Goal: Task Accomplishment & Management: Use online tool/utility

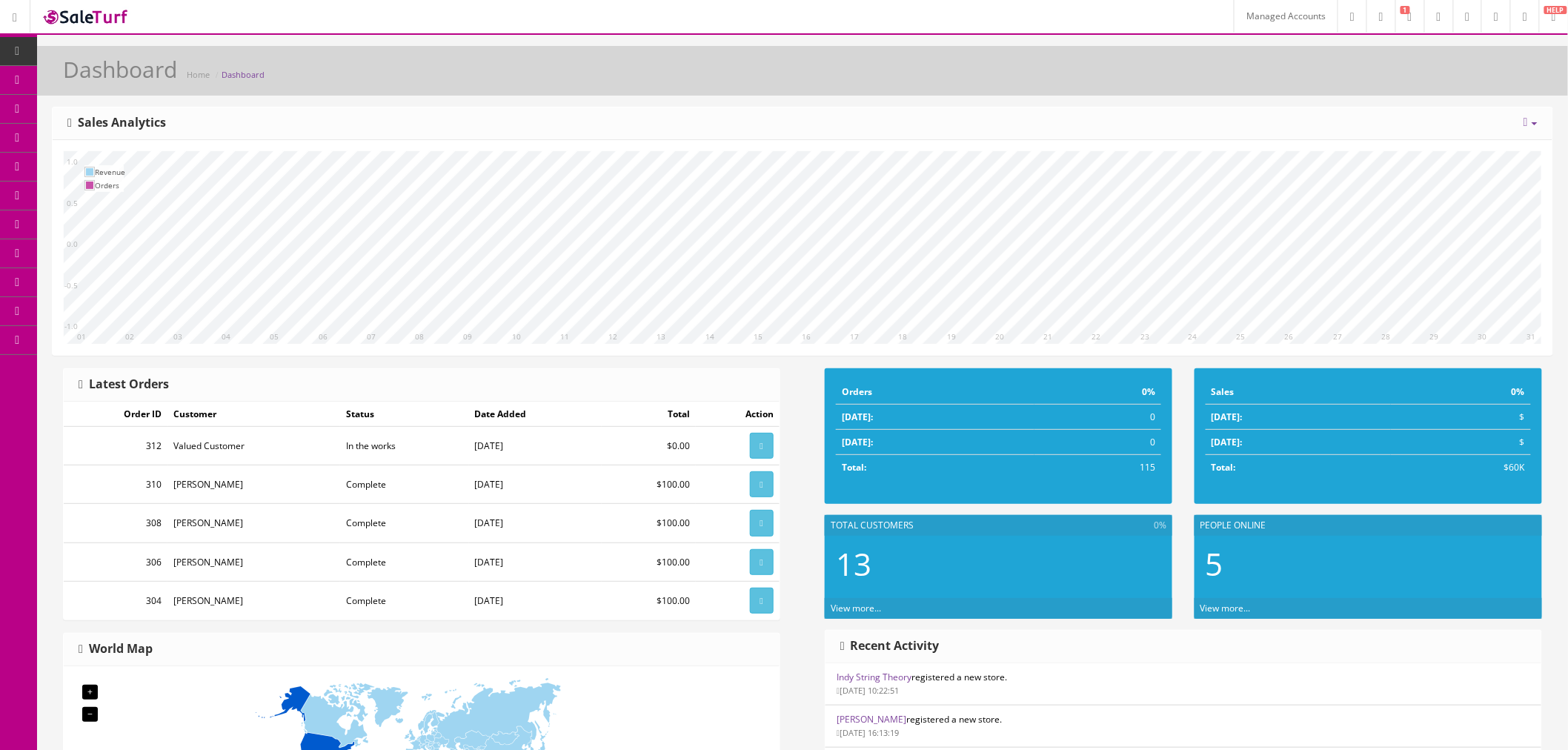
click at [100, 188] on link "Order List" at bounding box center [114, 196] width 155 height 29
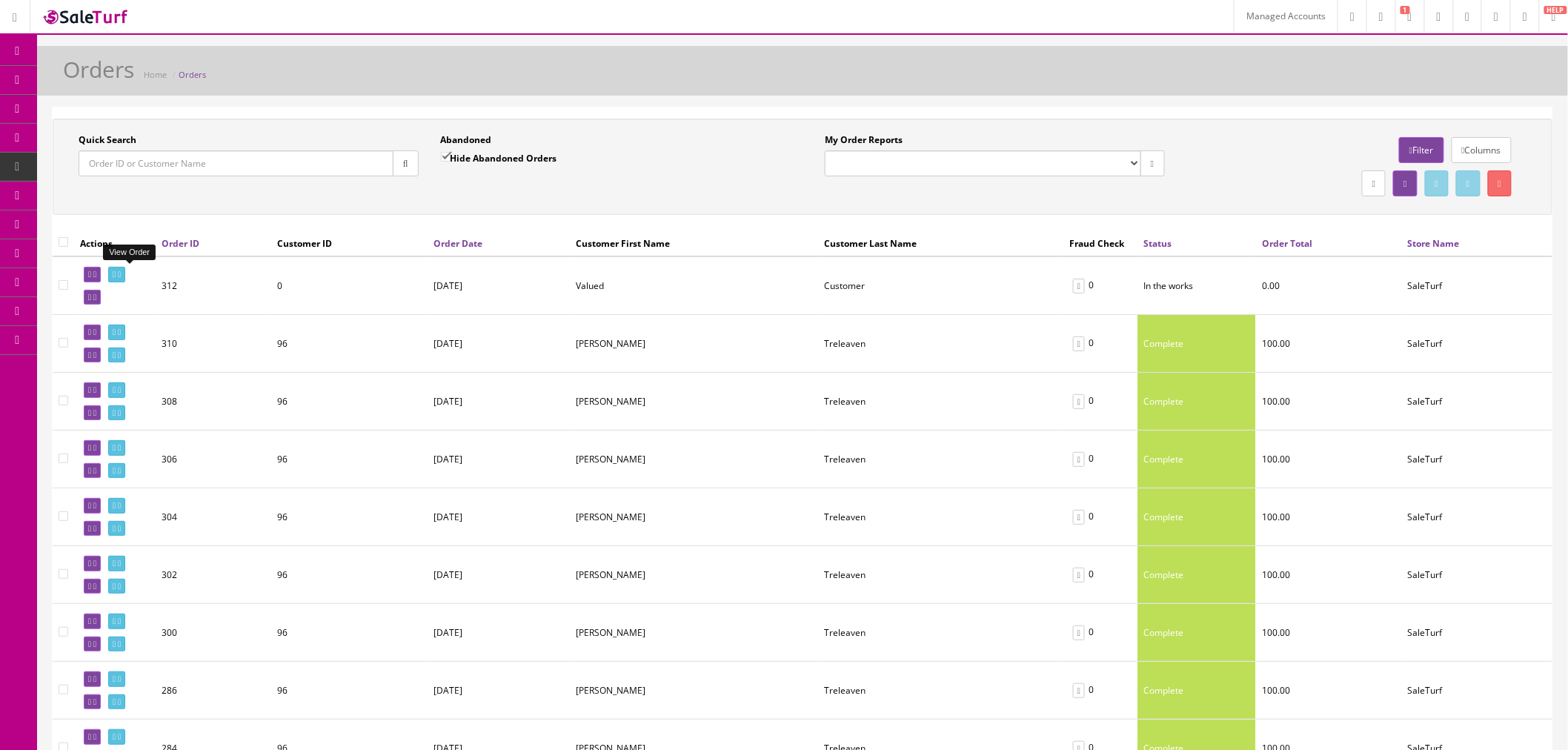
click at [121, 270] on icon at bounding box center [118, 274] width 3 height 8
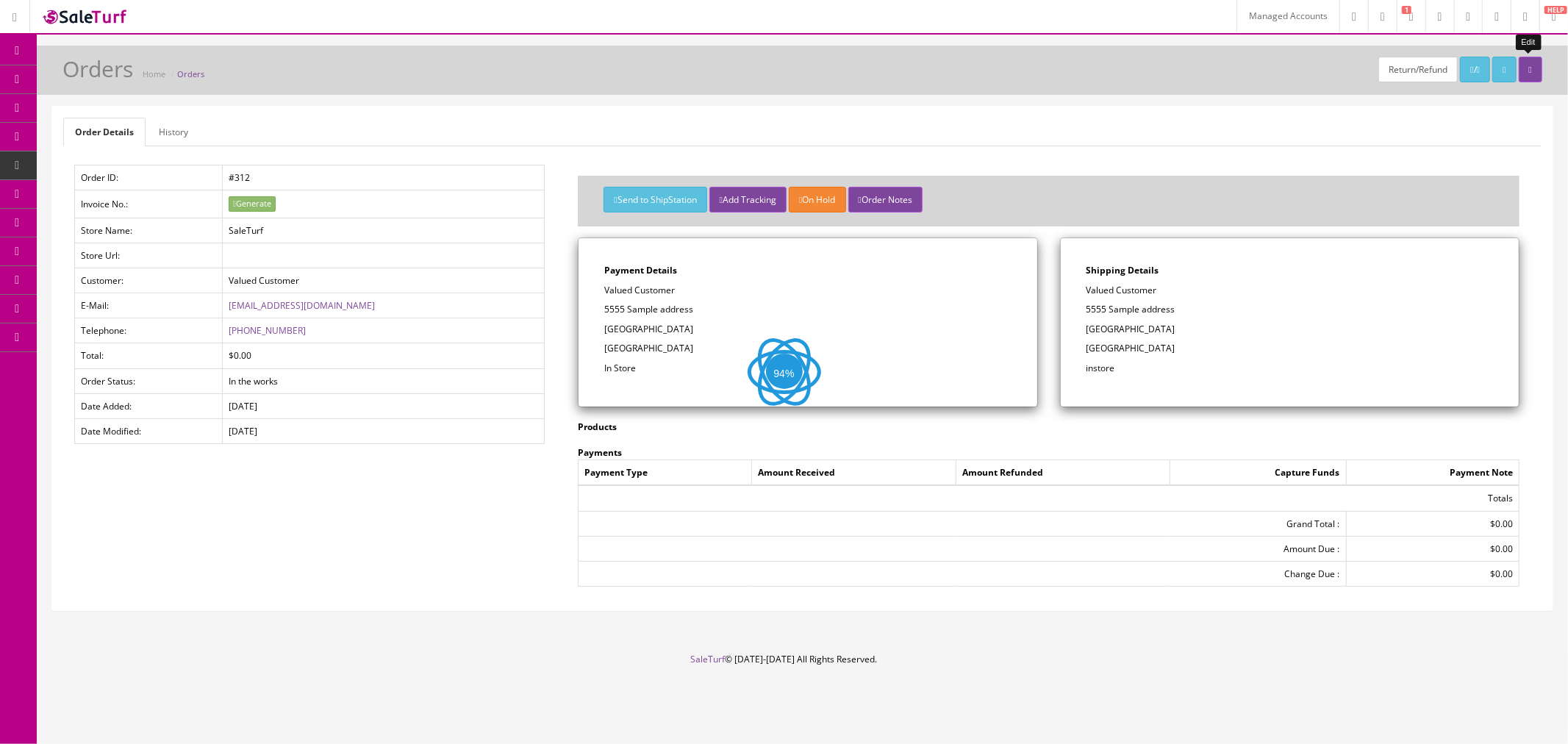
click at [1535, 73] on link at bounding box center [1530, 70] width 23 height 26
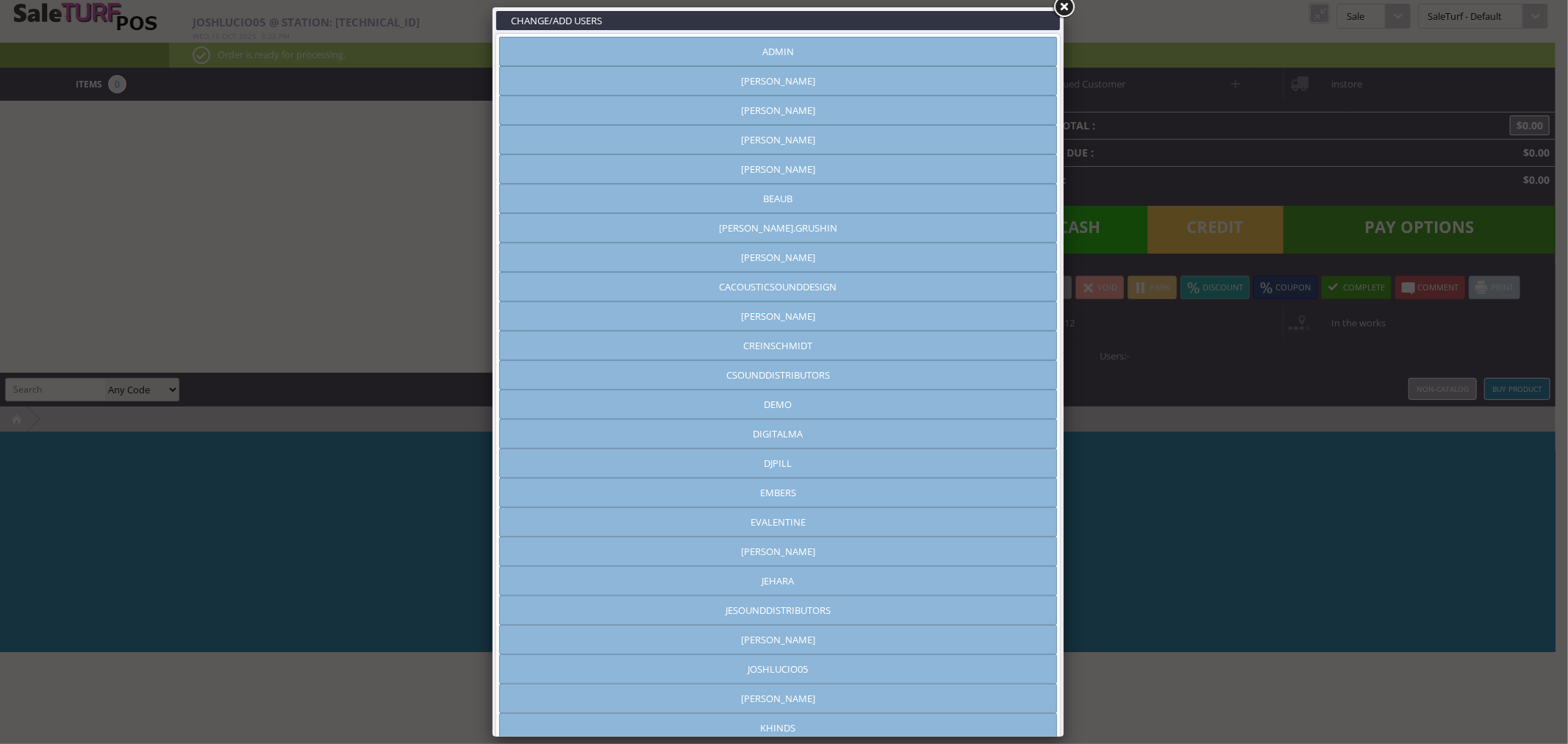
type input "joshlucio05"
click at [1063, 5] on link at bounding box center [1063, 7] width 26 height 26
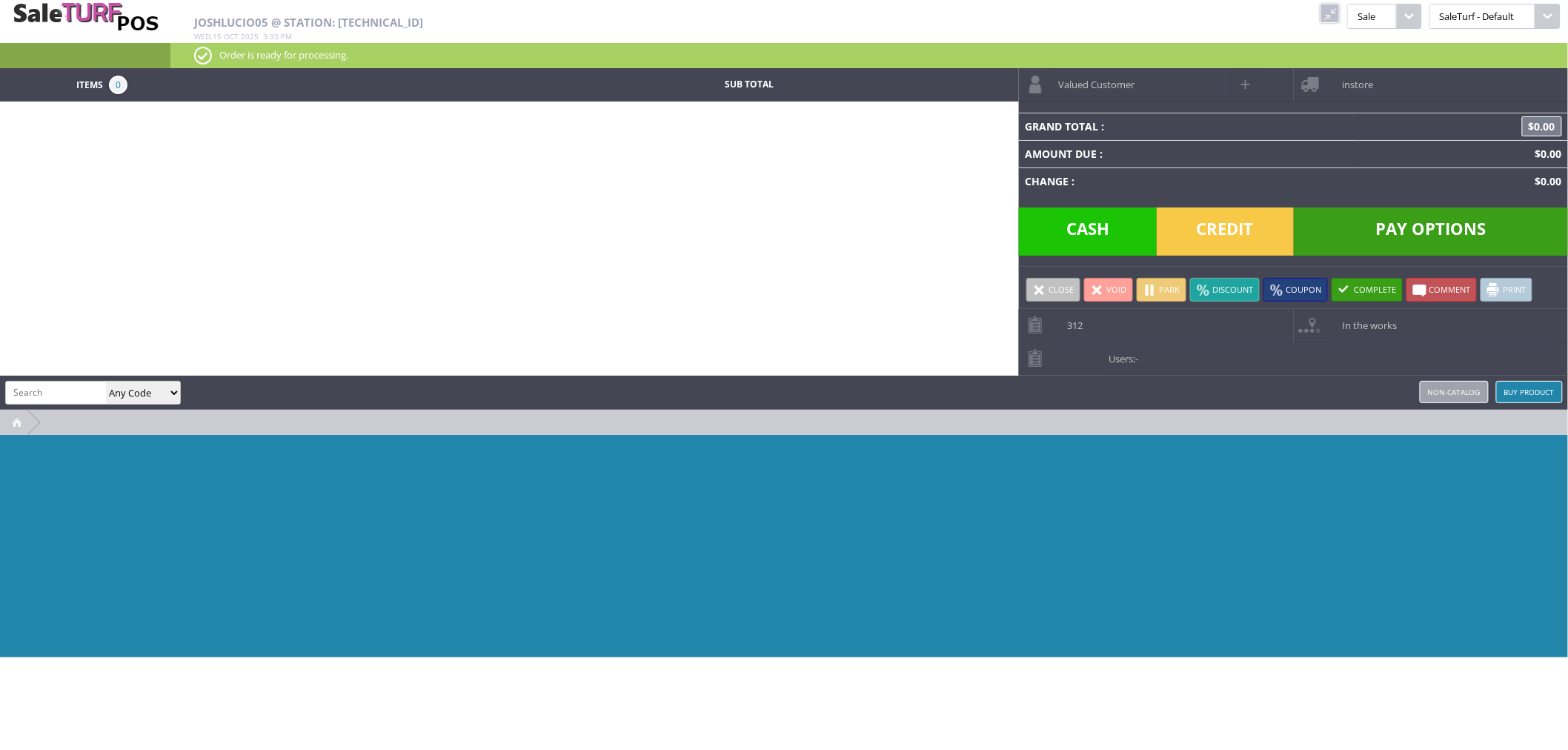
click at [77, 390] on input "search" at bounding box center [56, 392] width 100 height 21
type input "mem"
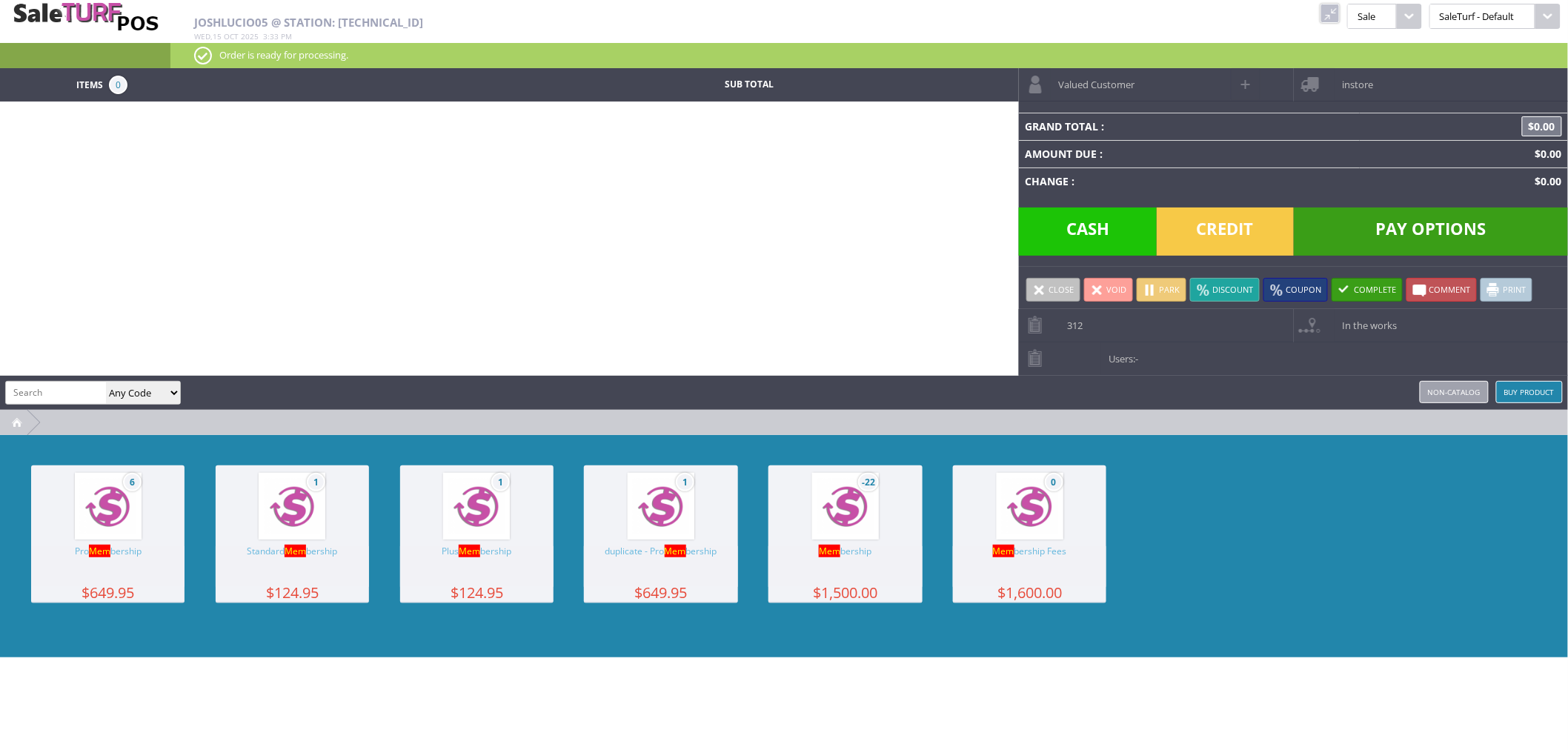
click at [824, 513] on img at bounding box center [846, 507] width 56 height 56
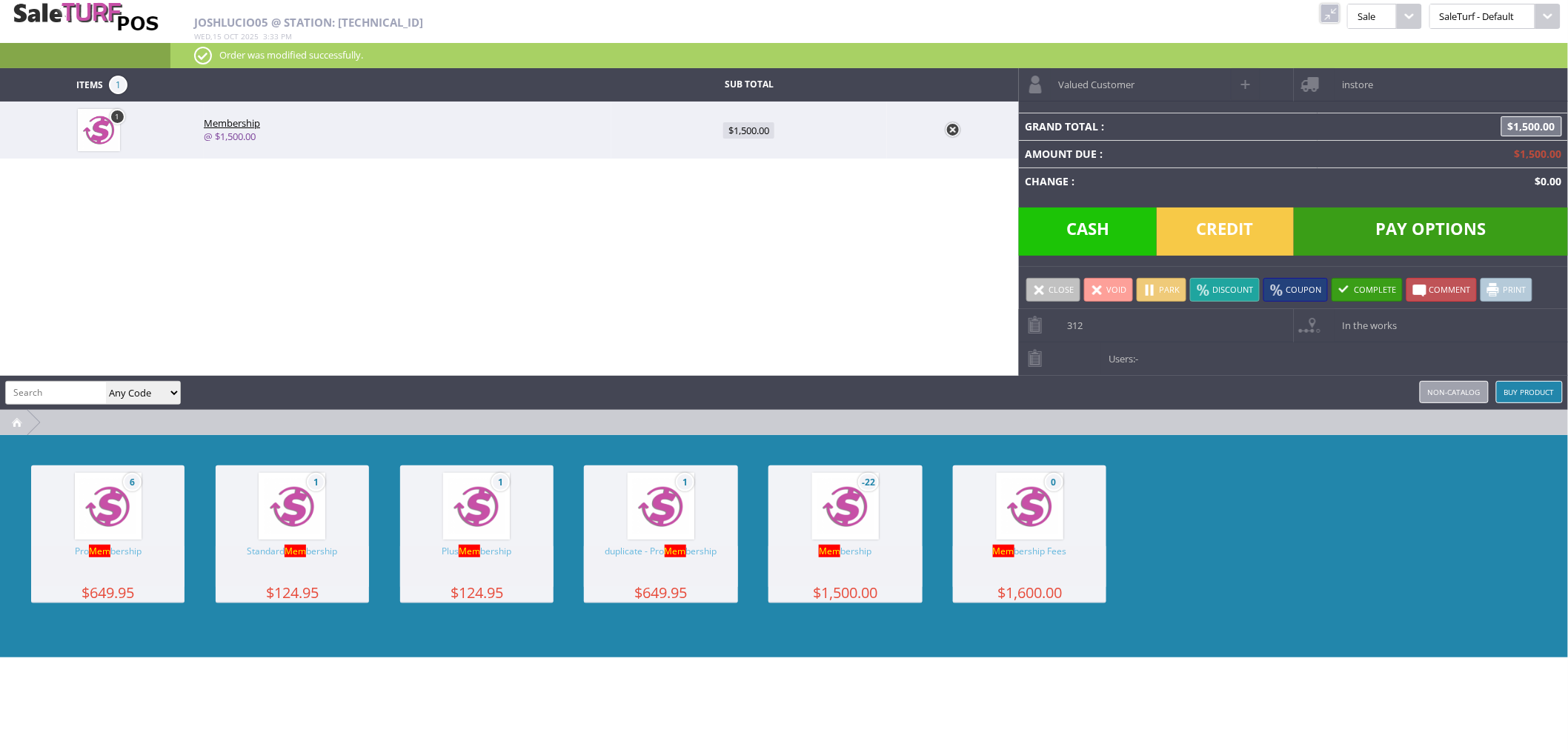
click at [766, 136] on span "$1,500.00" at bounding box center [748, 130] width 51 height 17
type input "1500"
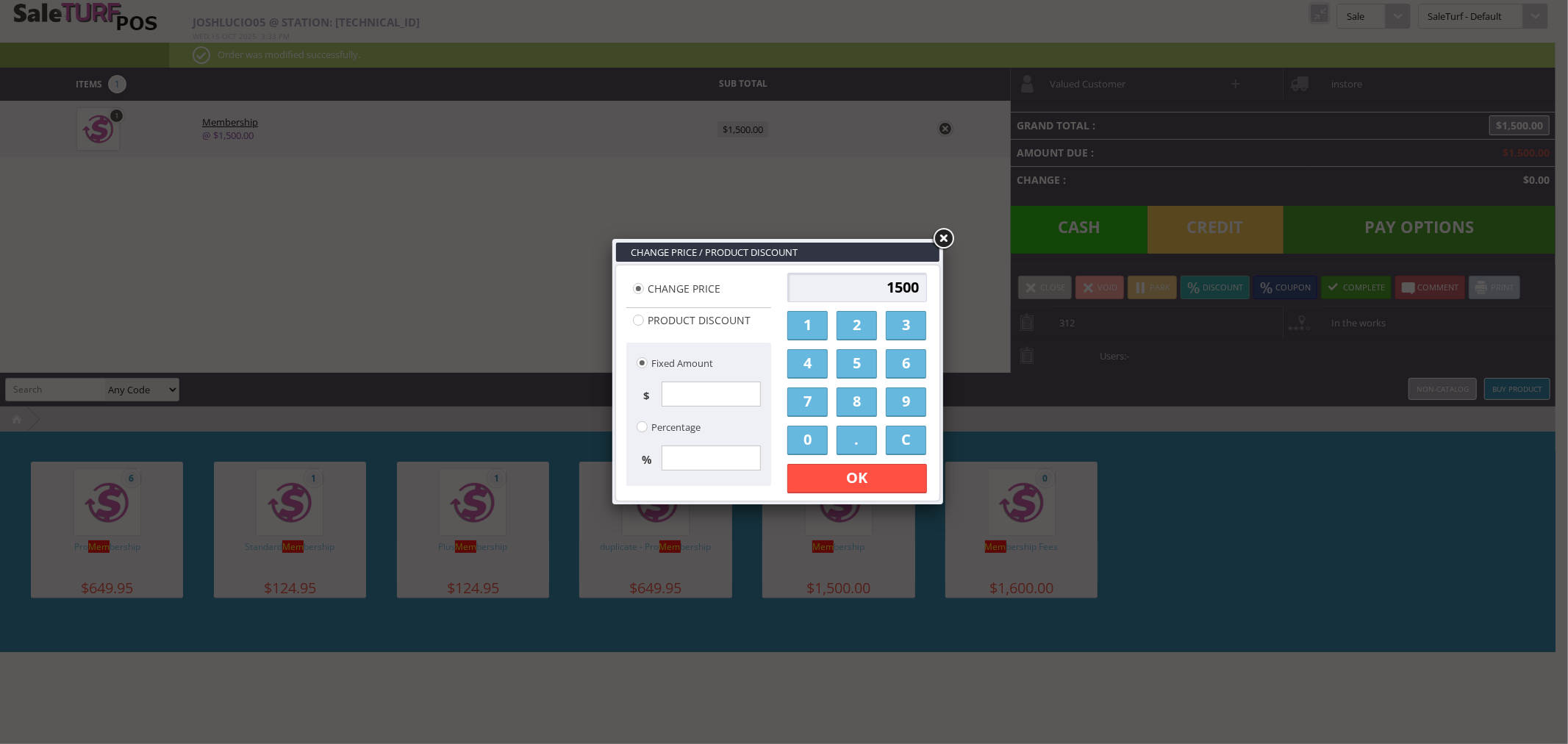
click at [880, 292] on input "1500" at bounding box center [857, 287] width 139 height 30
type input "100.00"
click at [868, 471] on link "OK" at bounding box center [857, 479] width 139 height 30
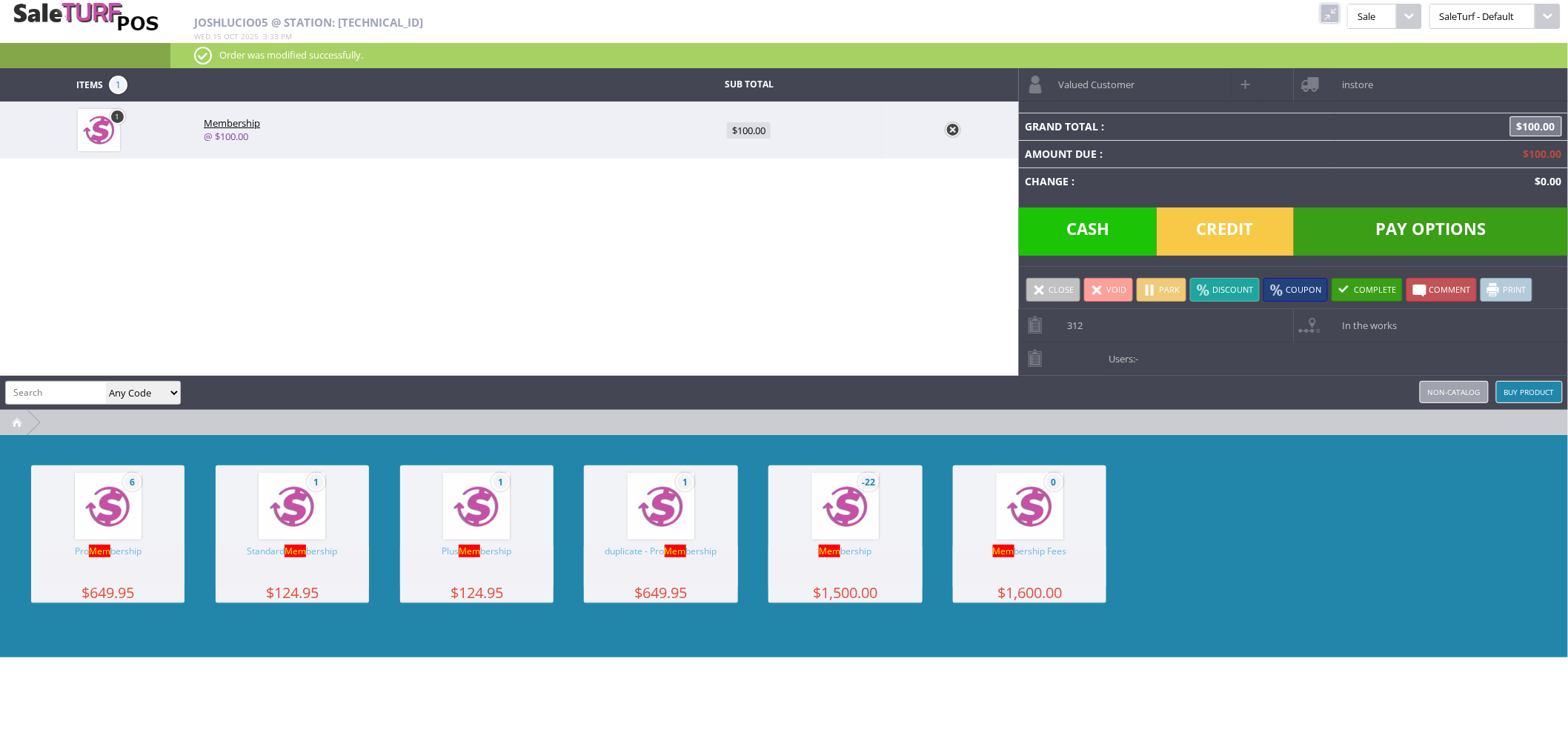
click at [1122, 79] on span "Valued Customer" at bounding box center [1092, 80] width 83 height 23
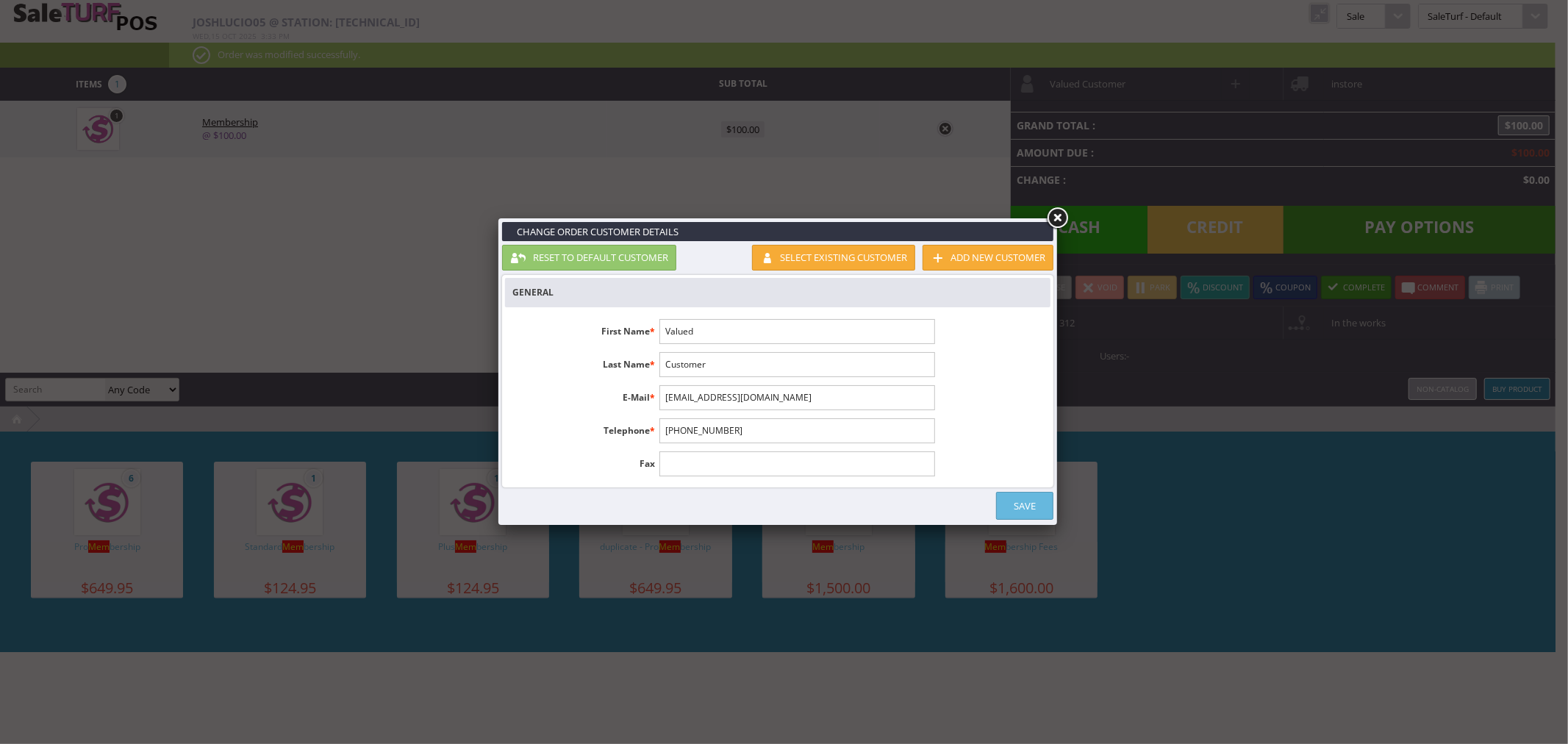
click at [783, 259] on link "Select existing customer" at bounding box center [834, 258] width 164 height 26
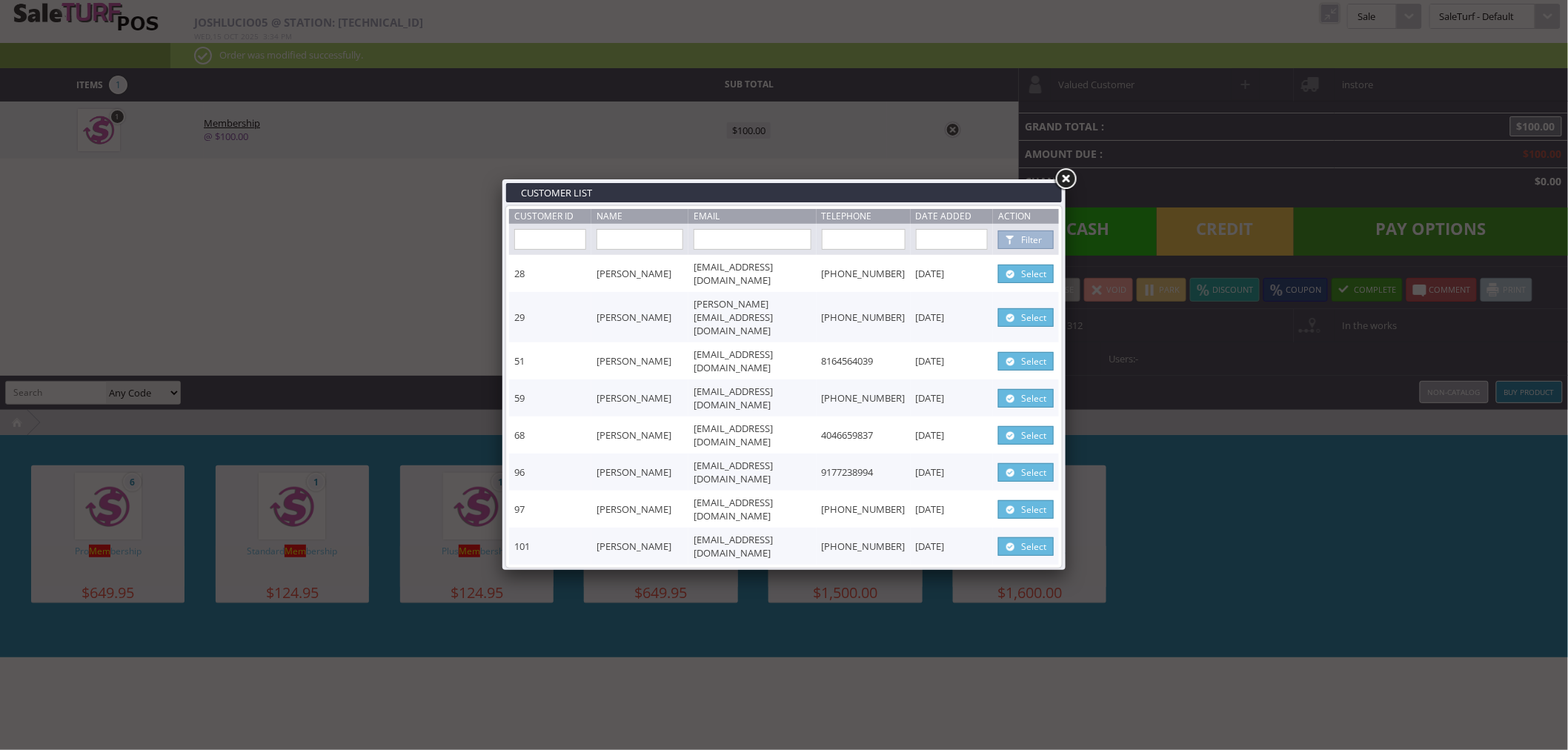
click at [694, 241] on input "text" at bounding box center [753, 239] width 118 height 21
click at [600, 242] on input "text" at bounding box center [640, 239] width 87 height 21
click at [1023, 463] on link "Select" at bounding box center [1026, 472] width 55 height 18
type input "[PERSON_NAME]"
type input "Treleaven"
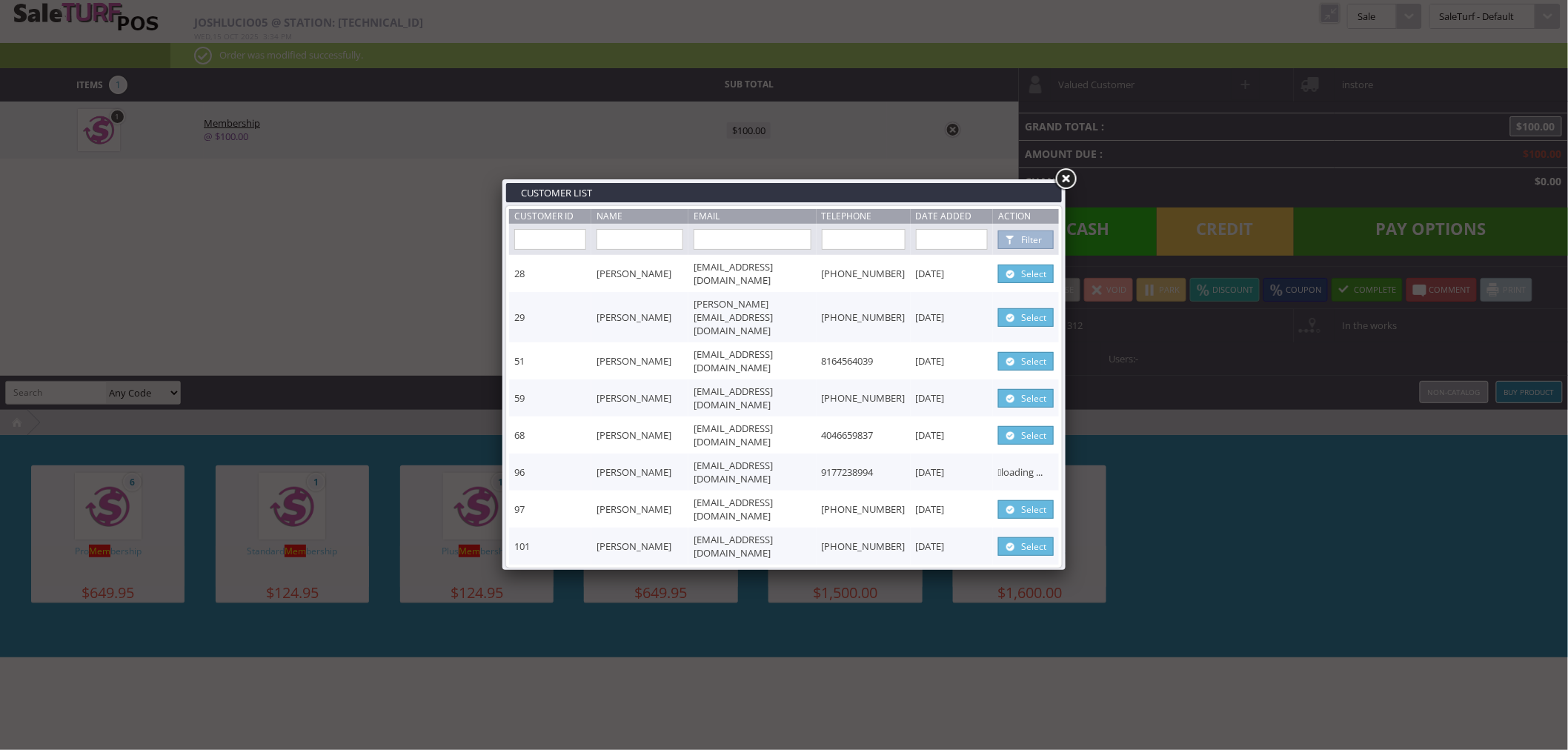
type input "[EMAIL_ADDRESS][DOMAIN_NAME]"
type input "9177238994"
select select "1"
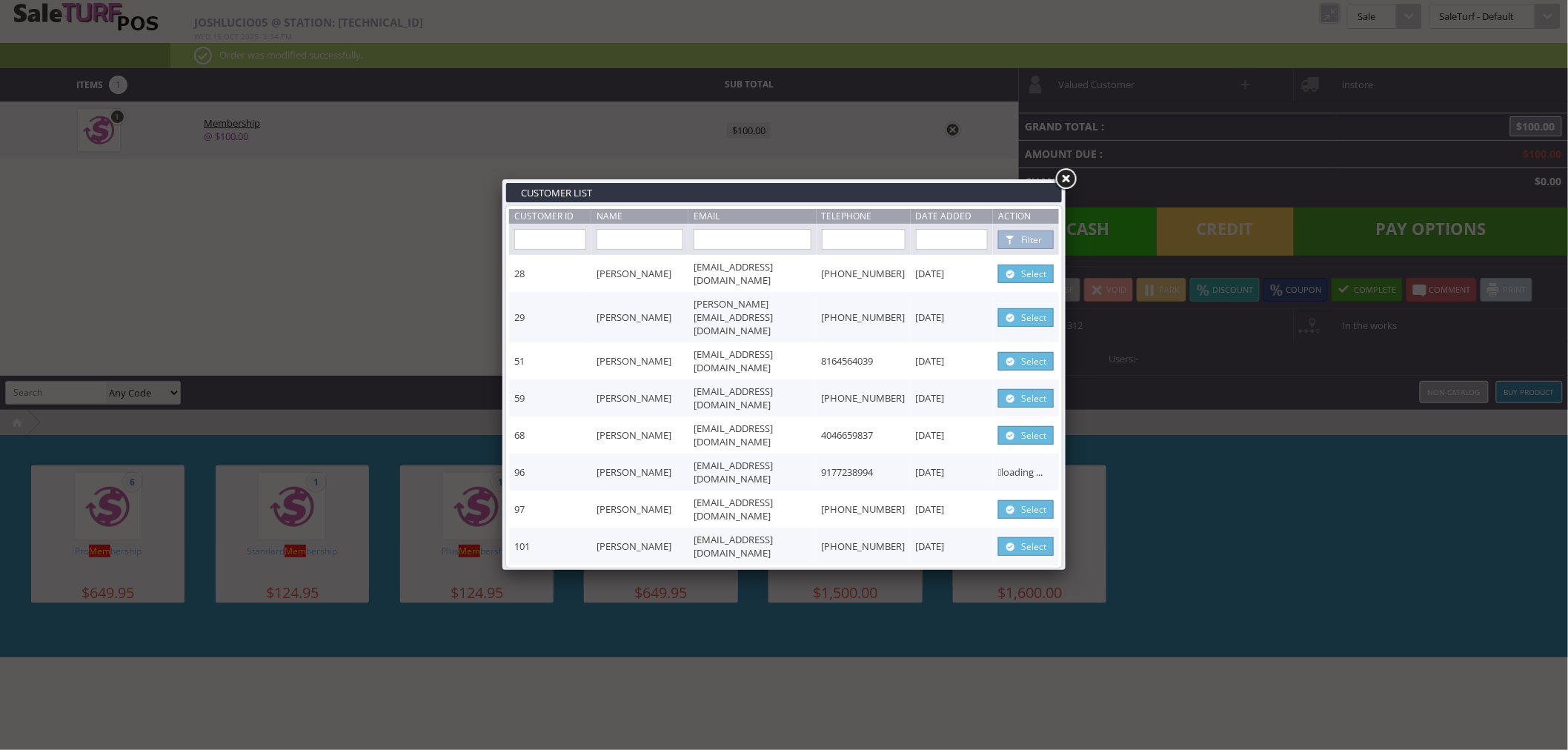
select select "1"
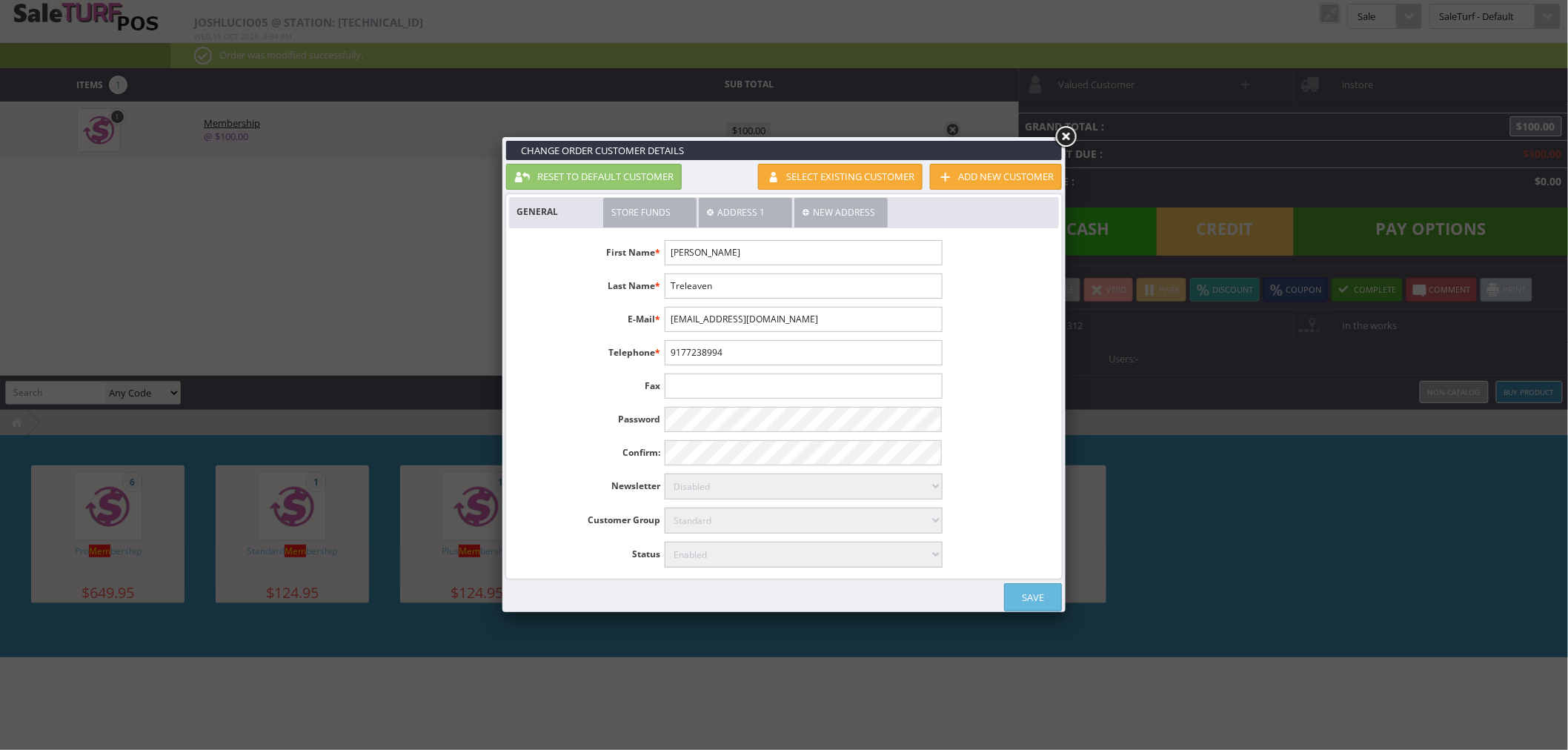
click at [1033, 595] on link "Save" at bounding box center [1034, 597] width 58 height 28
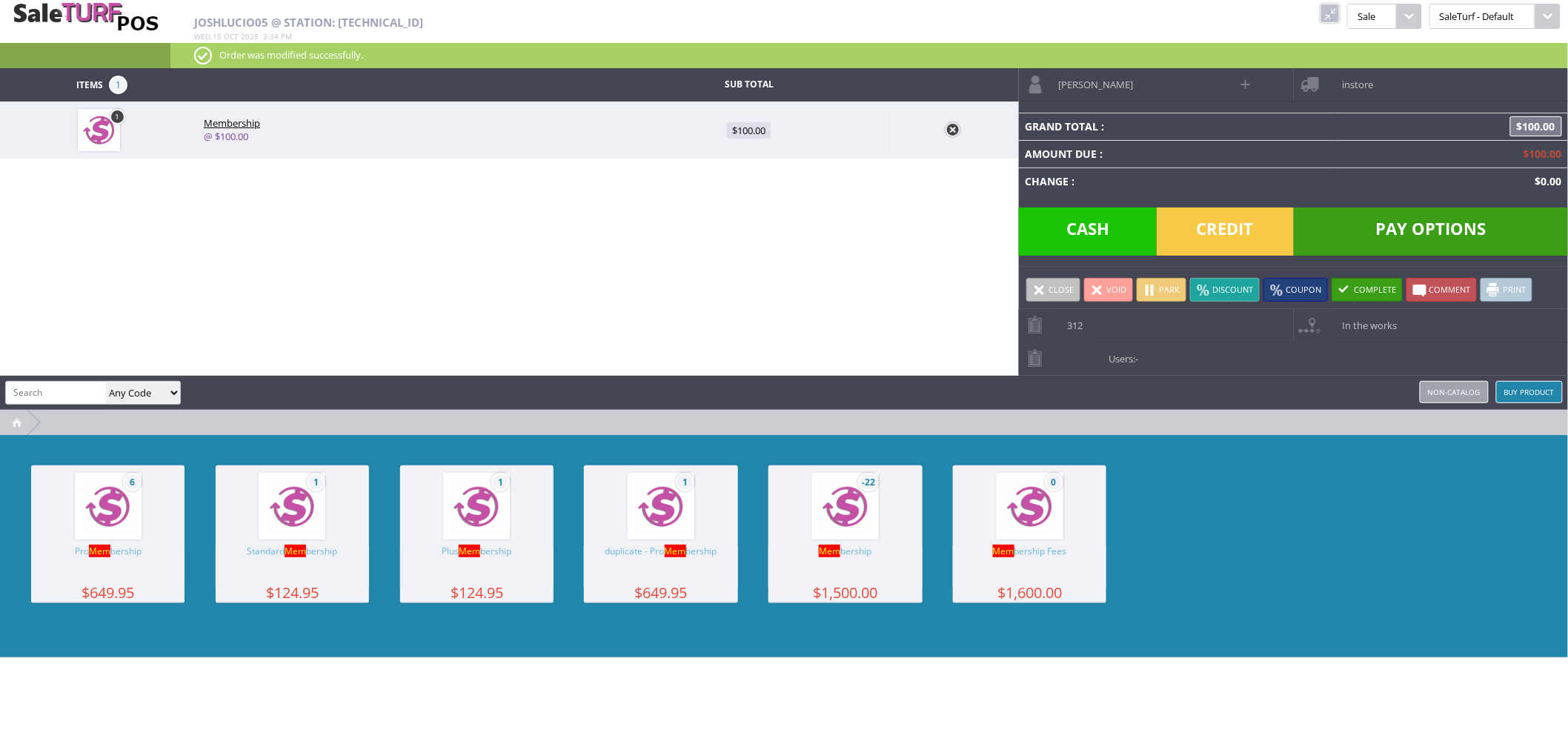
click at [1322, 17] on link at bounding box center [1330, 13] width 19 height 19
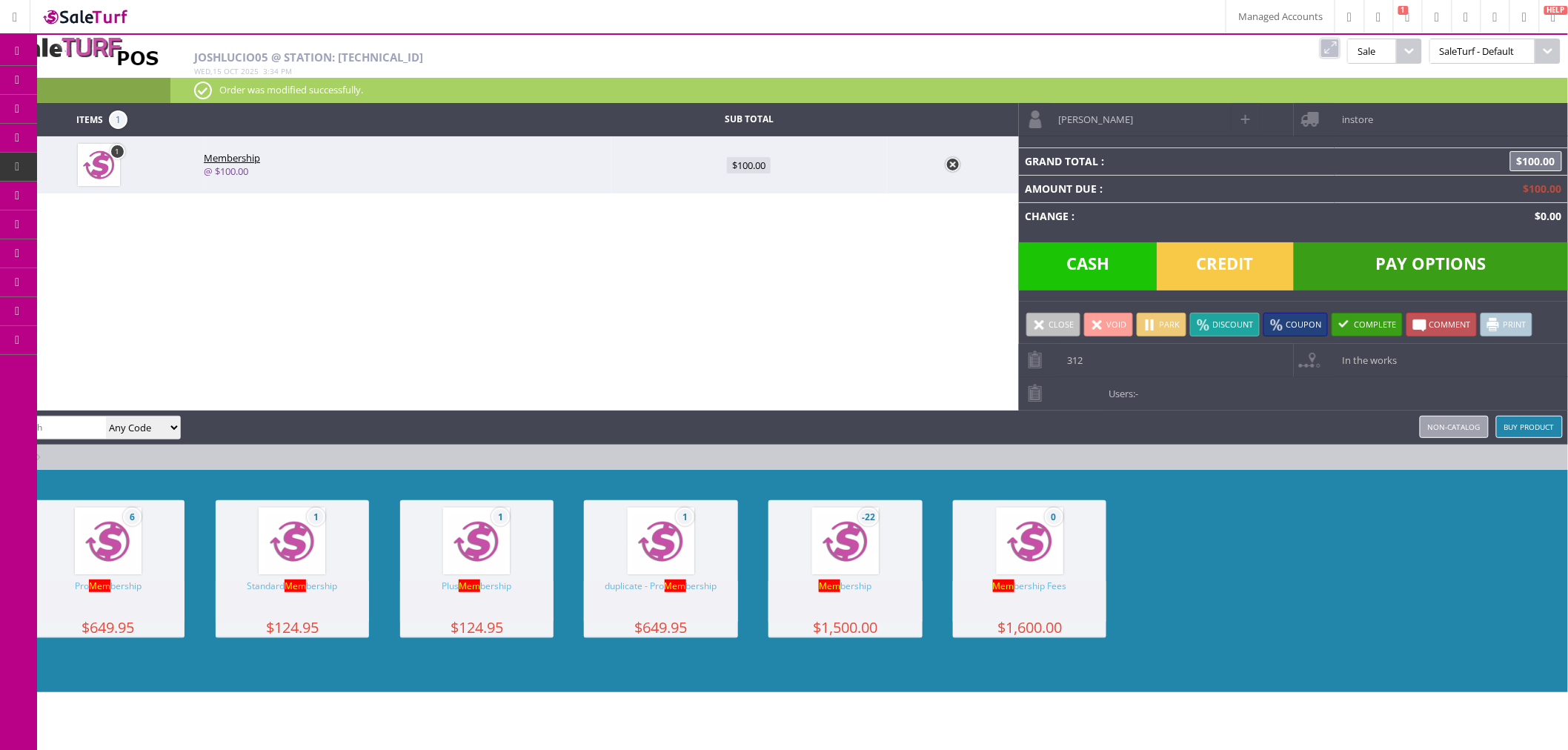
click at [1206, 255] on span "Credit" at bounding box center [1226, 266] width 137 height 48
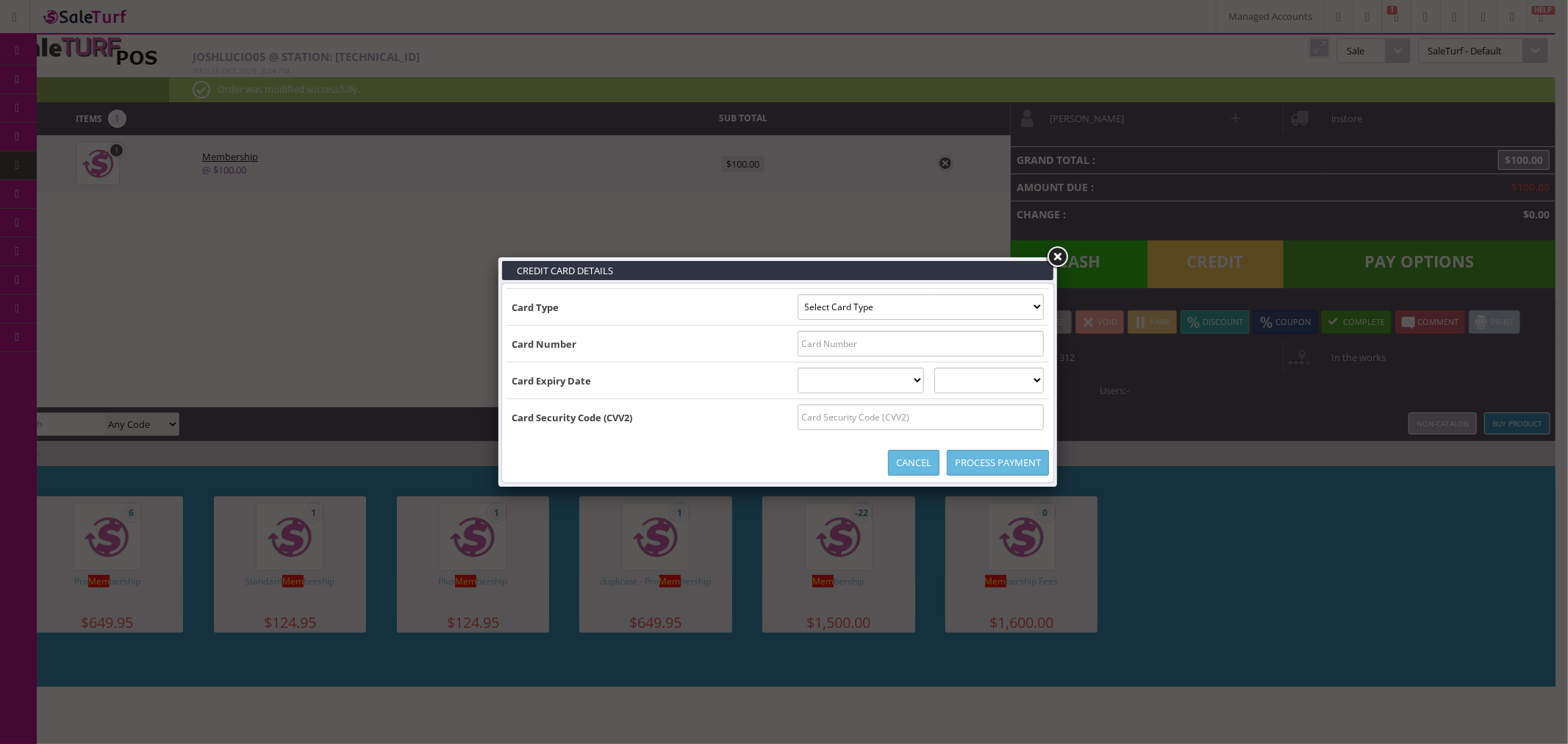
click at [946, 315] on select "Select Card Type Visa MasterCard Discover Card American Express Maestro Solo" at bounding box center [921, 307] width 246 height 26
select select "VISA"
click at [798, 294] on select "Select Card Type Visa MasterCard Discover Card American Express Maestro Solo" at bounding box center [921, 307] width 246 height 26
click at [901, 346] on input "text" at bounding box center [921, 344] width 246 height 26
paste input "[CREDIT_CARD_NUMBER]"
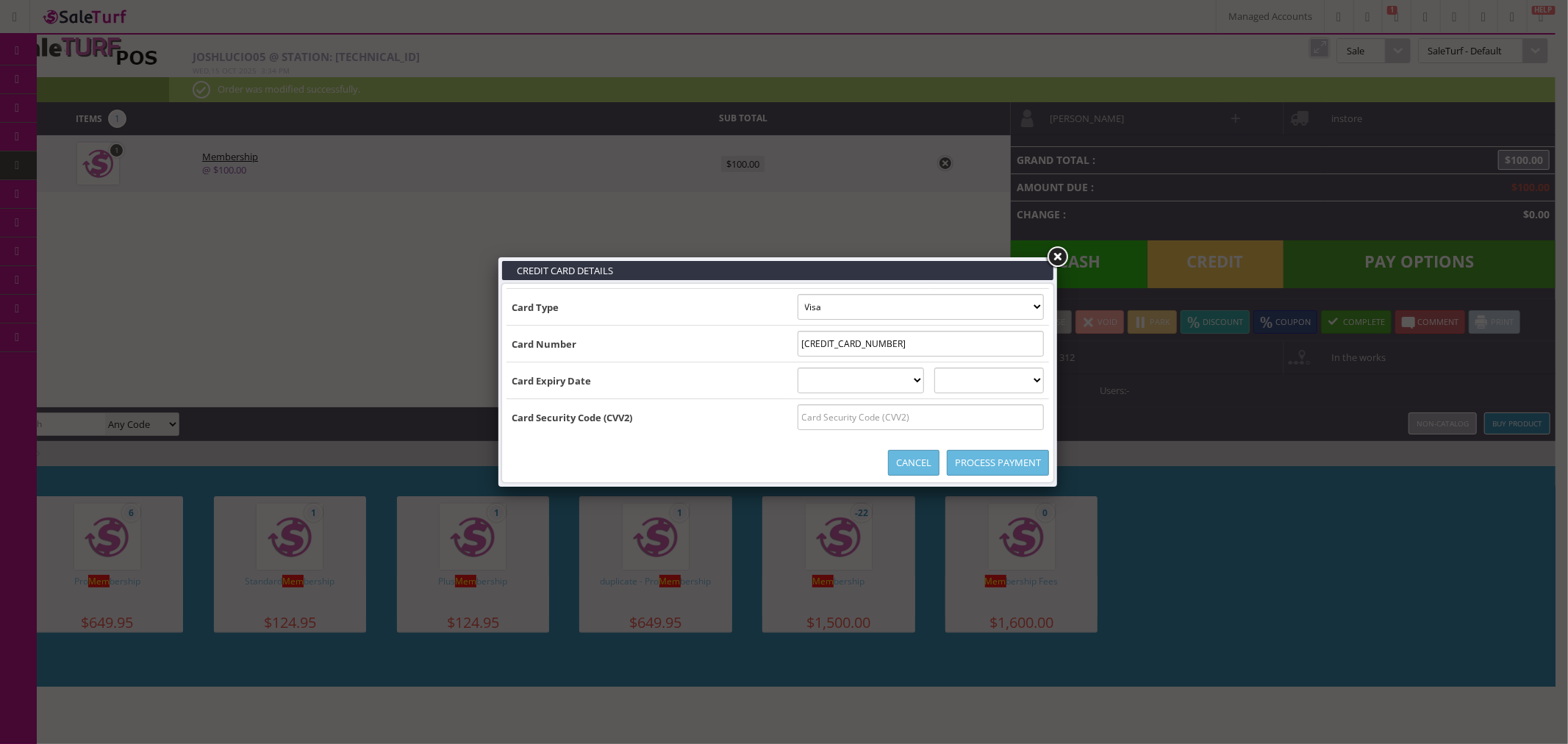
type input "[CREDIT_CARD_NUMBER]"
click at [885, 379] on select "01 January 02 February 03 March 04 April 05 May 06 June 07 July 08 August 09 Se…" at bounding box center [861, 380] width 127 height 26
click at [907, 386] on select "01 January 02 February 03 March 04 April 05 May 06 June 07 July 08 August 09 Se…" at bounding box center [861, 380] width 127 height 26
select select "12"
click at [798, 367] on select "01 January 02 February 03 March 04 April 05 May 06 June 07 July 08 August 09 Se…" at bounding box center [861, 380] width 127 height 26
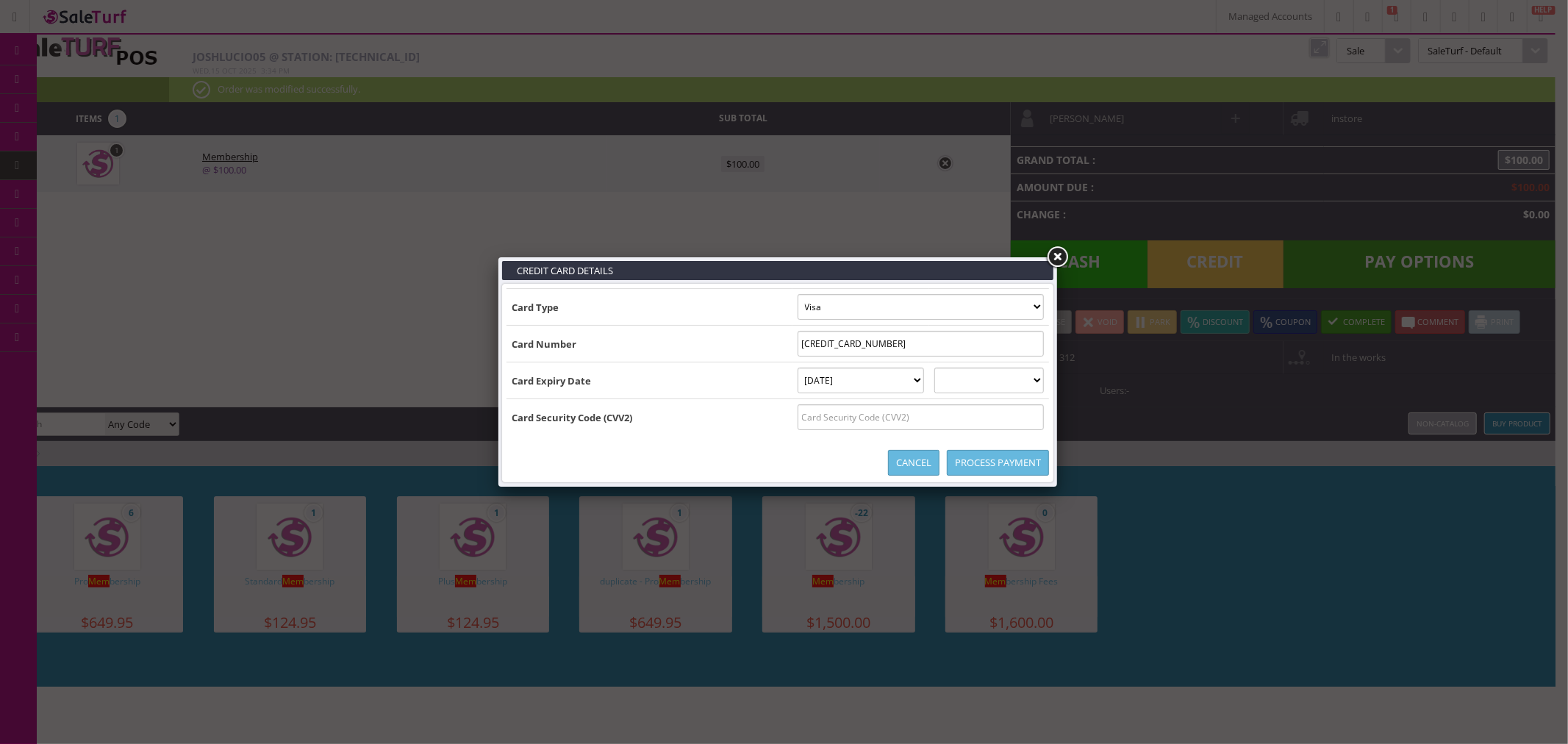
click at [987, 385] on select "2025 2026 2027 2028 2029 2030 2031 2032 2033 2034 2035" at bounding box center [989, 380] width 110 height 26
select select "2027"
click at [948, 367] on select "2025 2026 2027 2028 2029 2030 2031 2032 2033 2034 2035" at bounding box center [989, 380] width 110 height 26
click at [926, 419] on input "text" at bounding box center [921, 418] width 246 height 26
paste input "653"
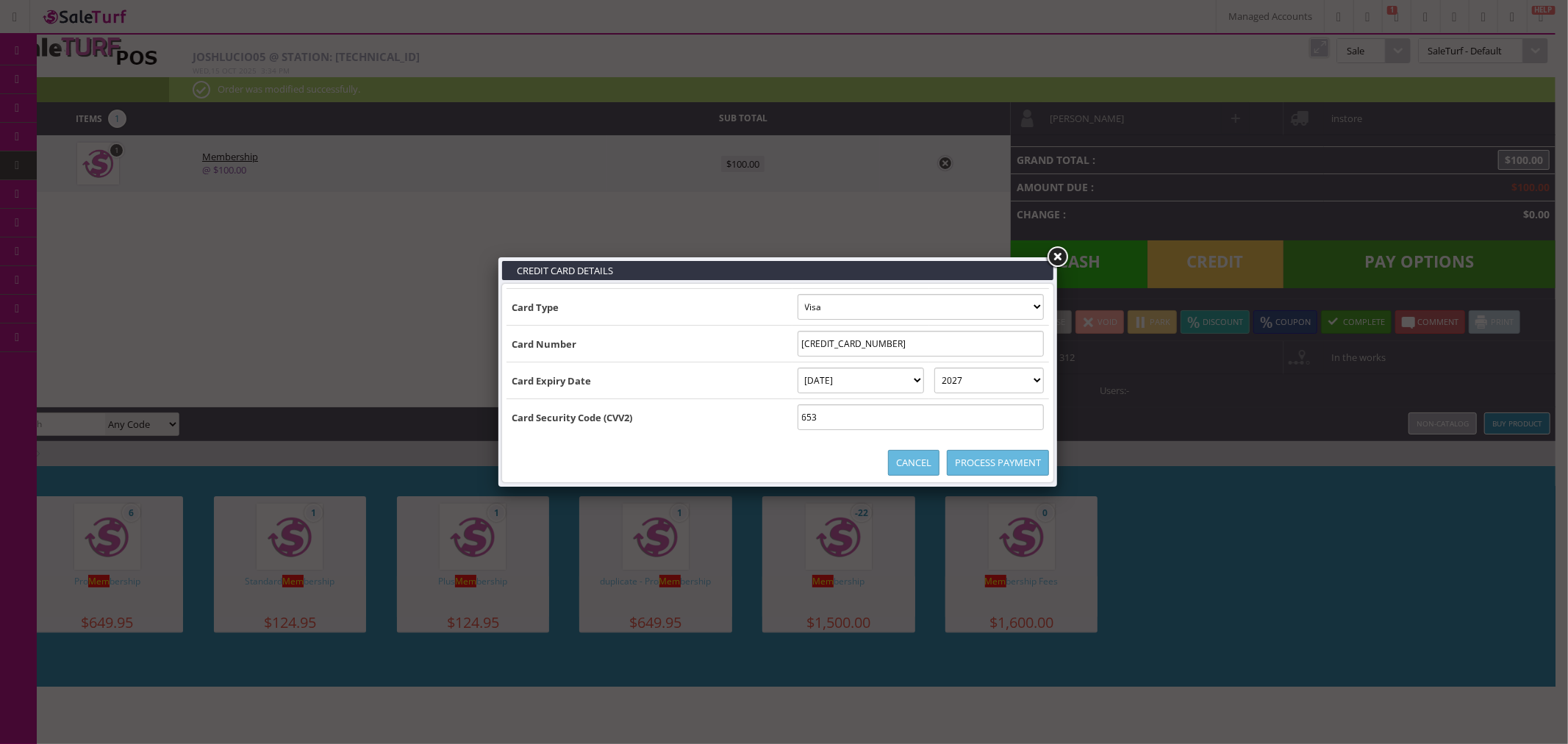
type input "653"
click at [809, 451] on div "Process Payment Cancel" at bounding box center [777, 462] width 542 height 30
click at [987, 469] on link "Process Payment" at bounding box center [997, 463] width 102 height 26
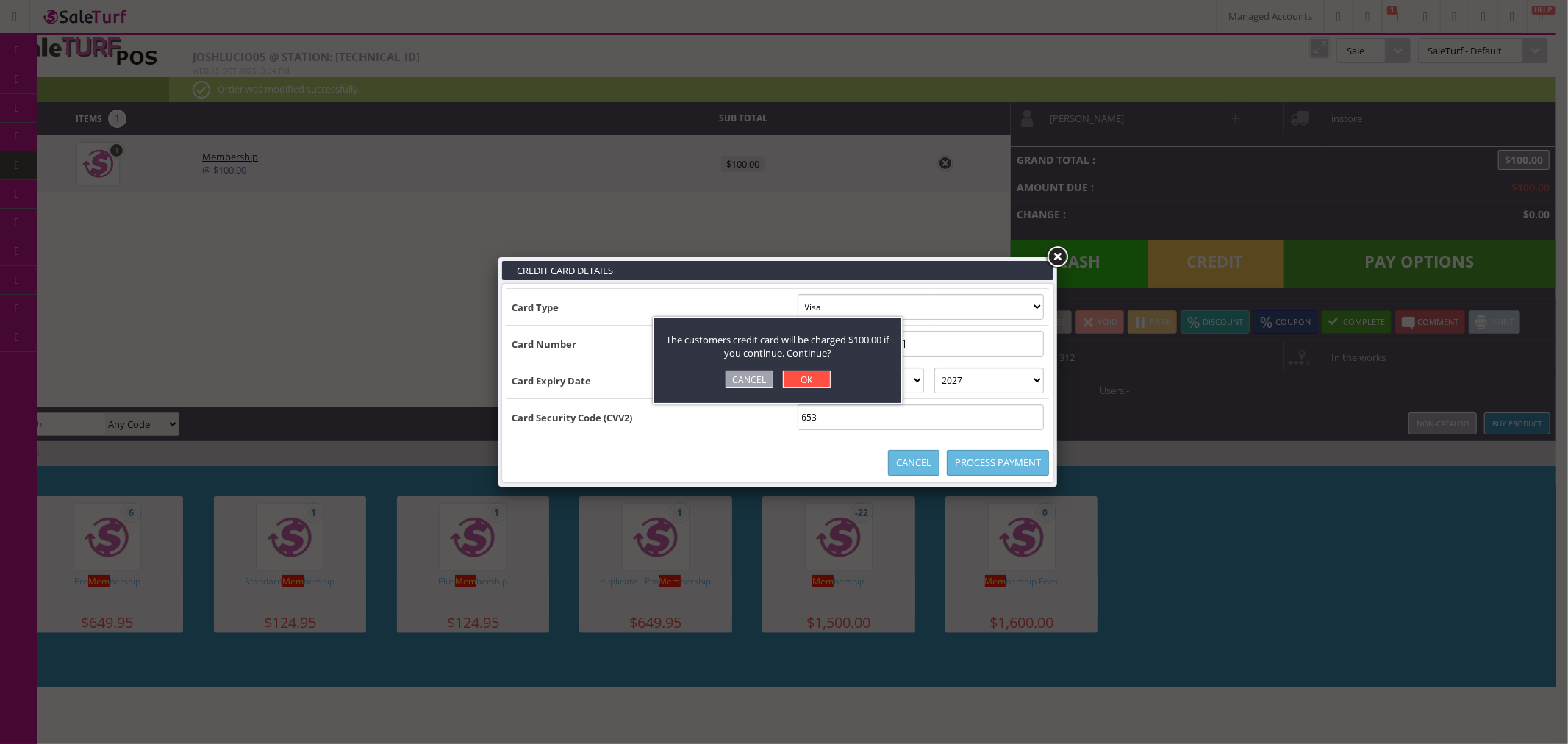
click at [807, 382] on link "OK" at bounding box center [807, 379] width 48 height 17
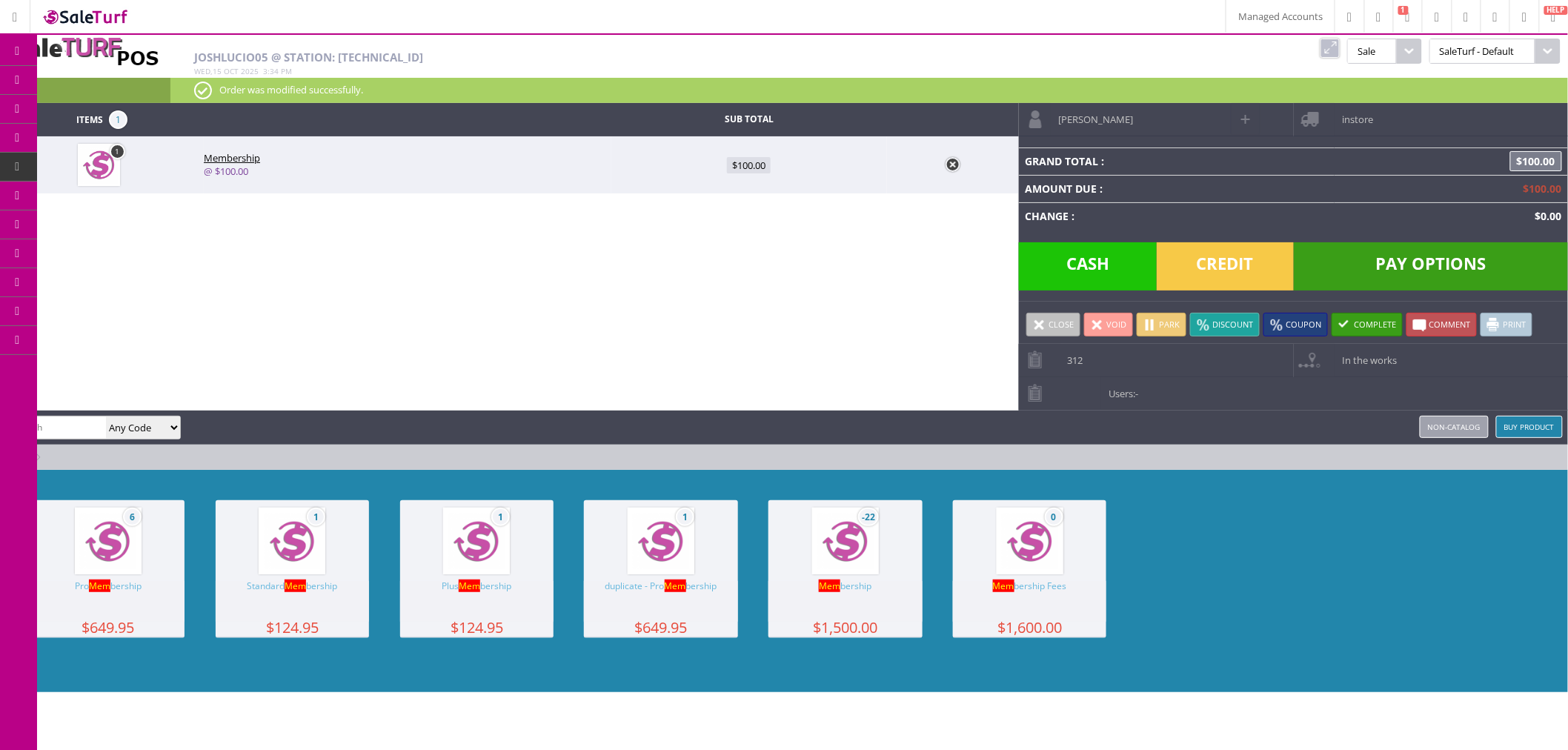
type input "0"
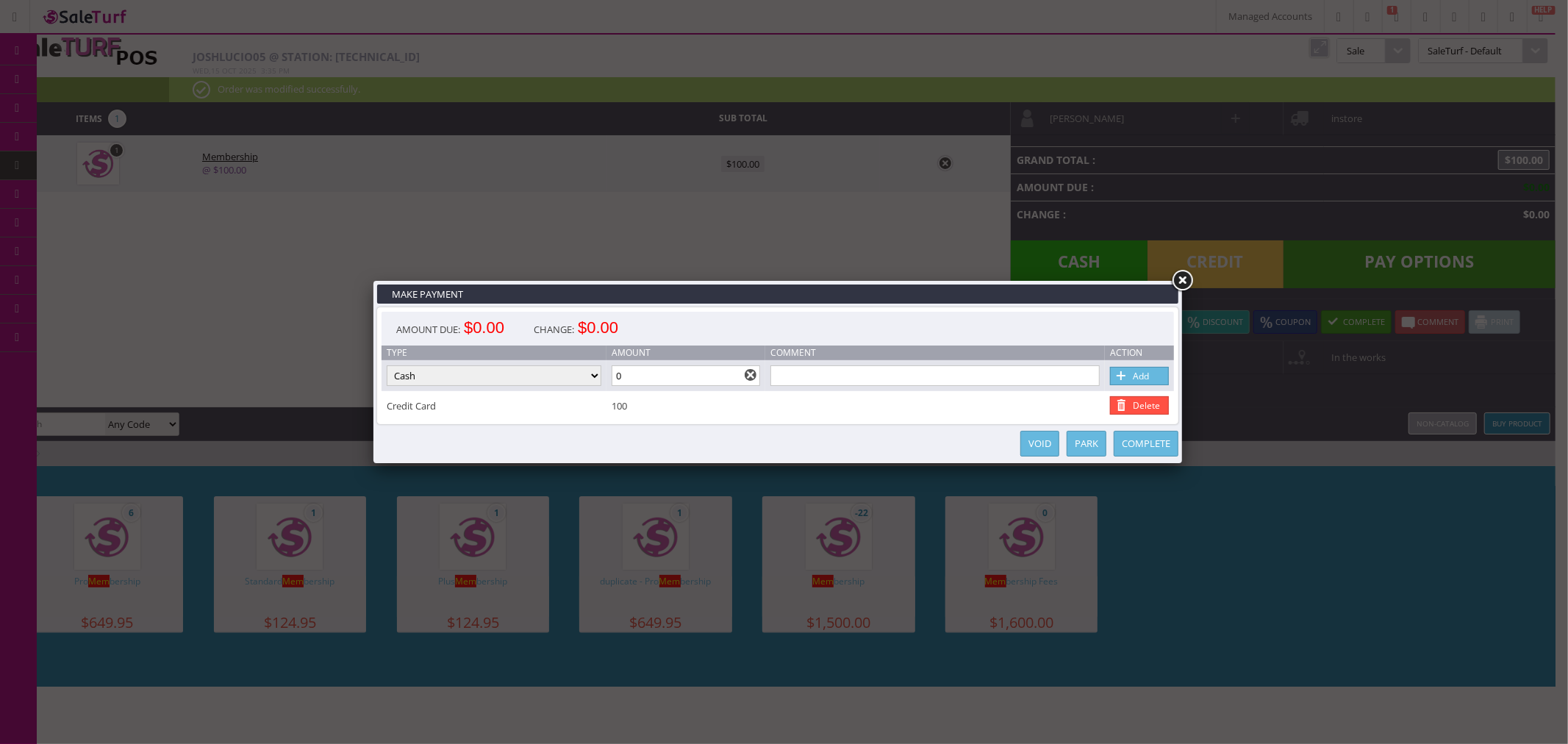
click at [1140, 445] on link "Complete" at bounding box center [1146, 444] width 64 height 26
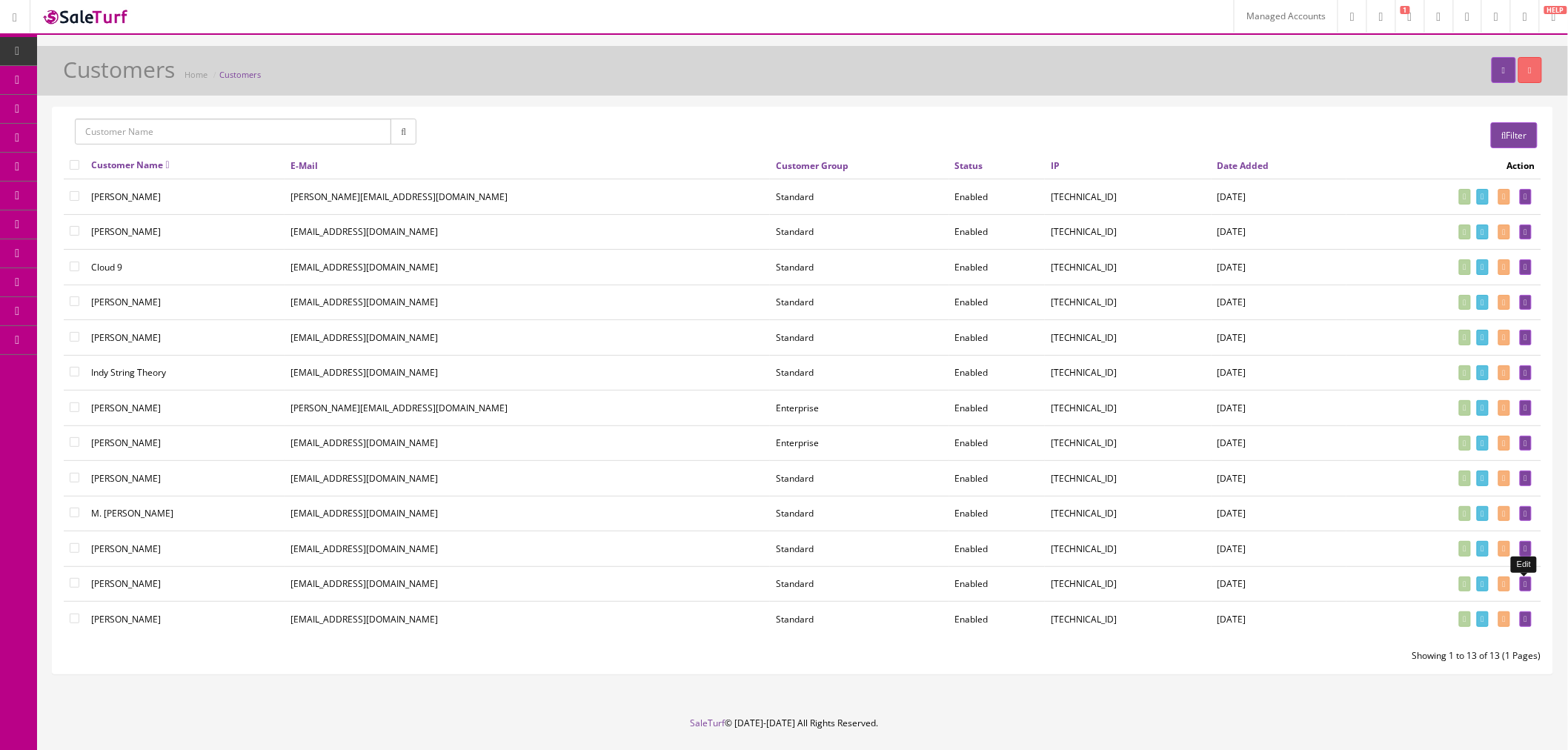
click at [1525, 586] on icon at bounding box center [1526, 583] width 3 height 8
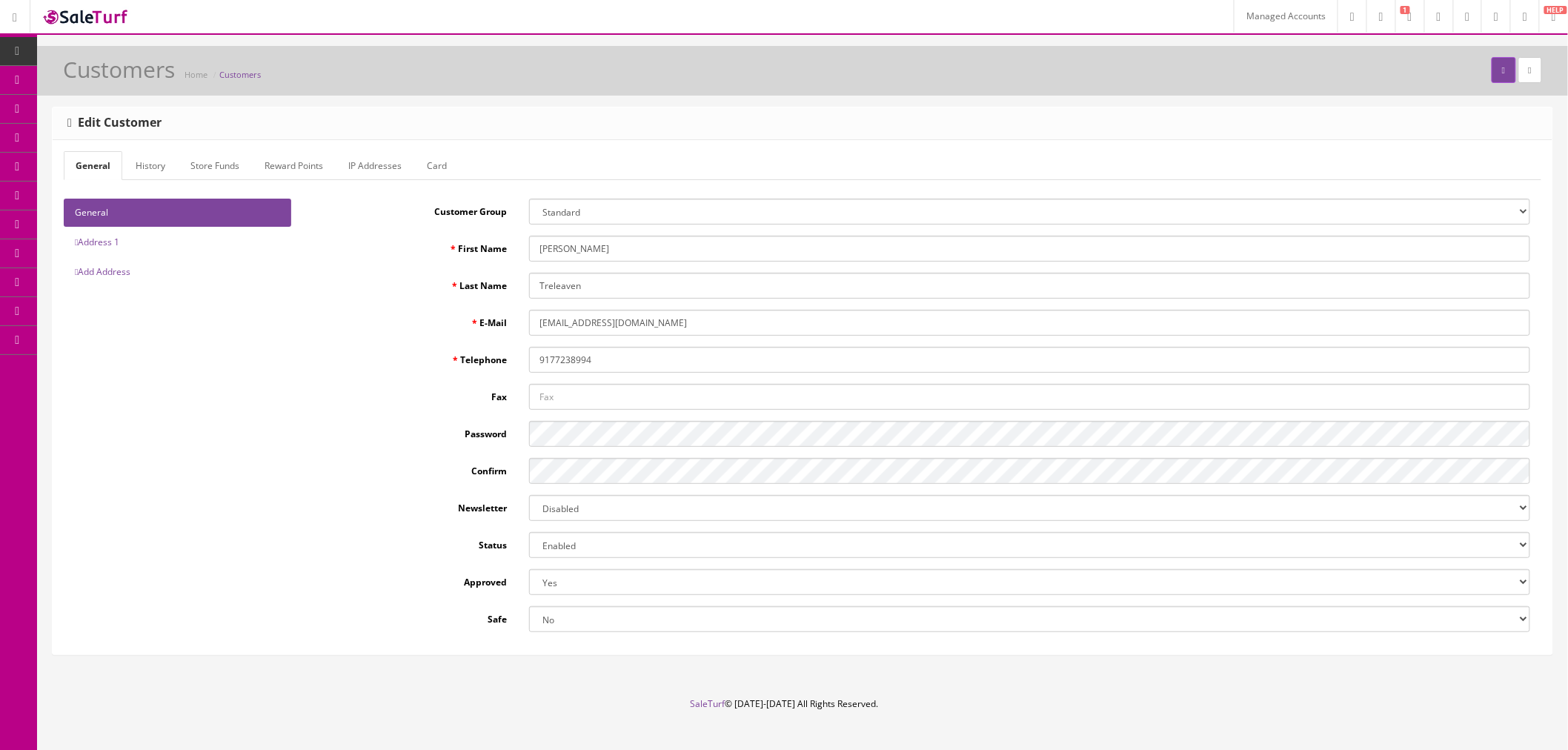
type input "joshlucio05"
click at [452, 173] on link "Card" at bounding box center [437, 165] width 44 height 29
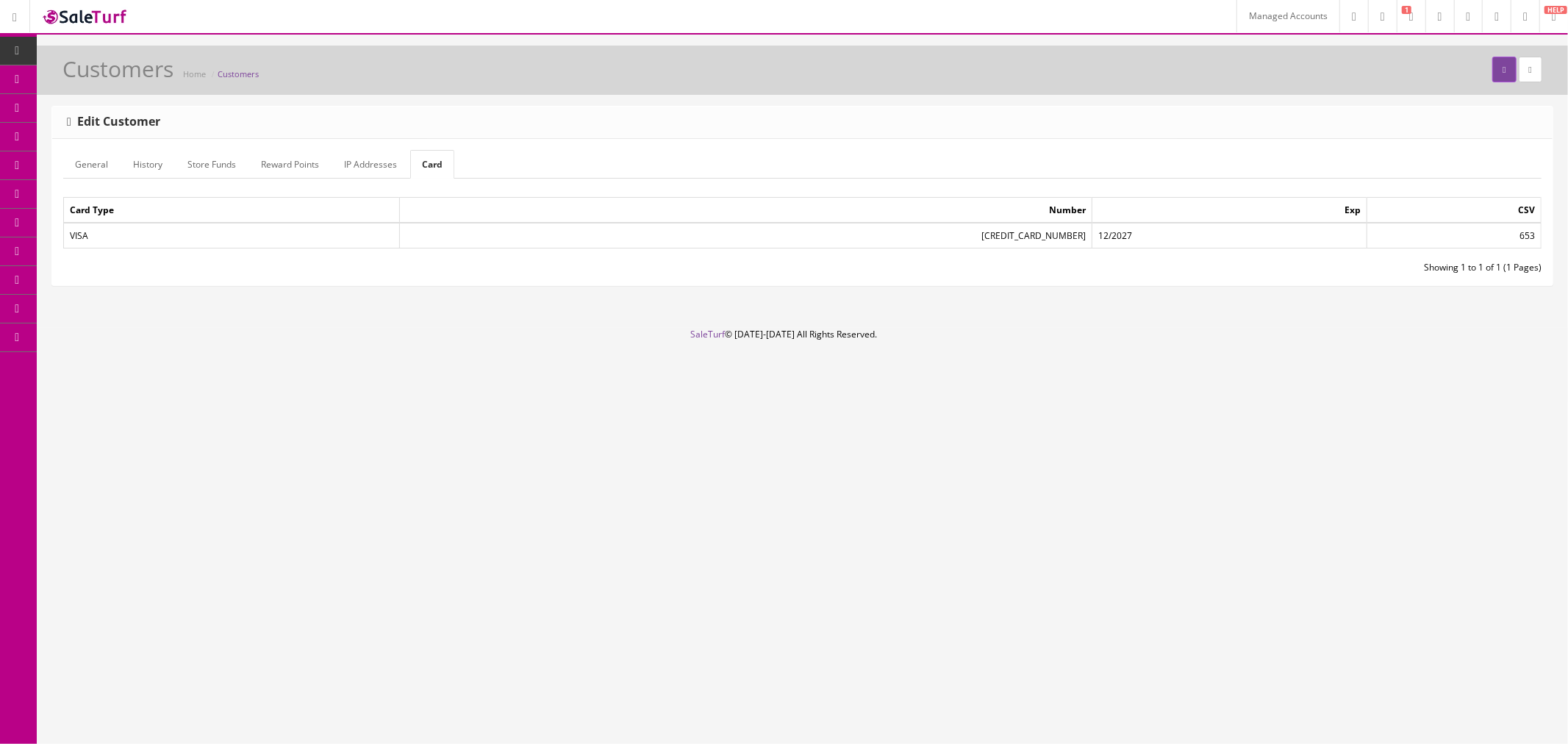
click at [975, 231] on td "[CREDIT_CARD_NUMBER]" at bounding box center [746, 236] width 694 height 26
copy td "[CREDIT_CARD_NUMBER]"
click at [1522, 240] on td "653" at bounding box center [1453, 236] width 174 height 26
click at [1522, 239] on td "653" at bounding box center [1453, 236] width 174 height 26
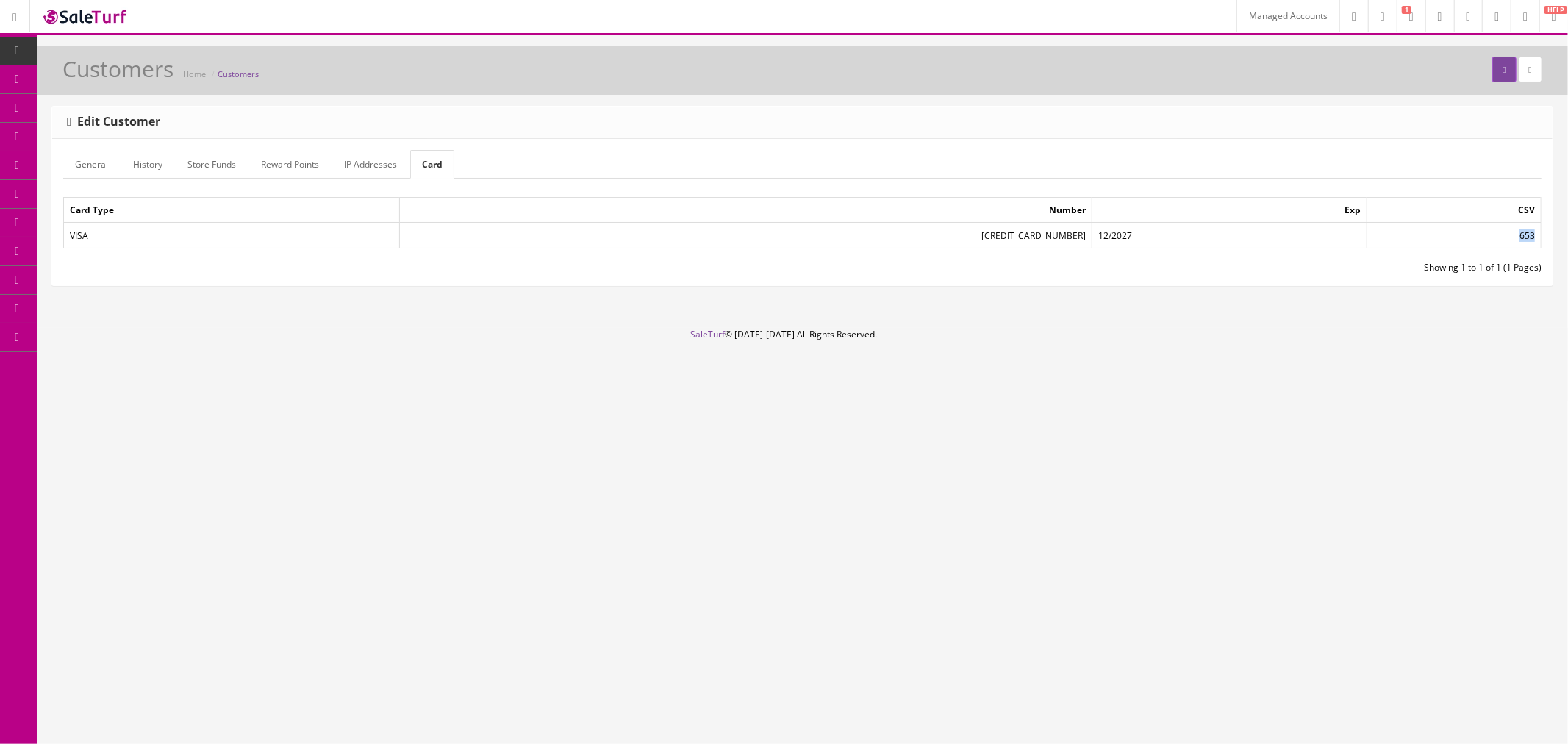
copy td "653"
